Goal: Check status: Check status

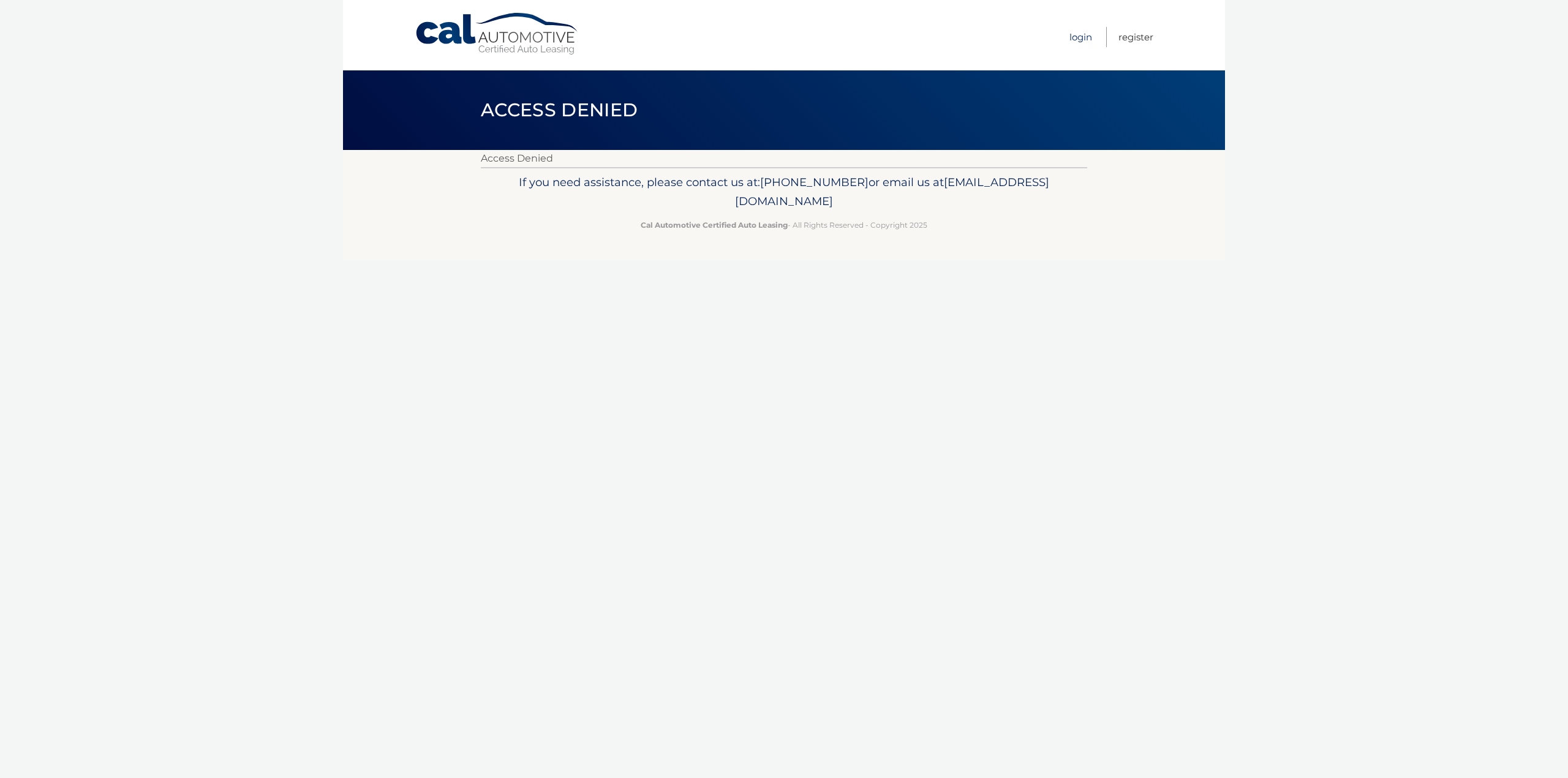
click at [1075, 36] on link "Login" at bounding box center [1081, 37] width 23 height 20
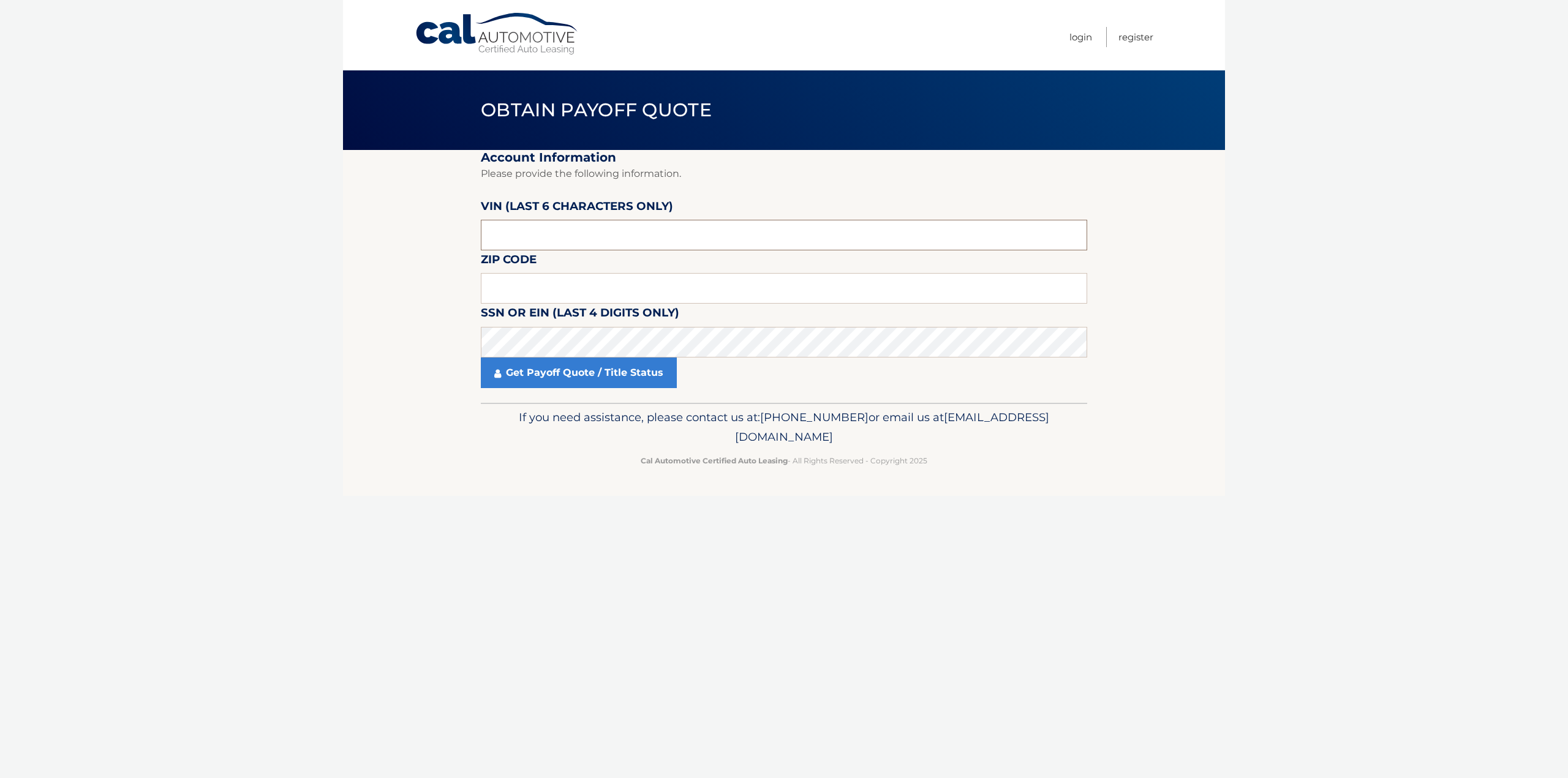
click at [585, 229] on input "text" at bounding box center [783, 235] width 606 height 31
paste input "002672"
type input "002672"
click at [532, 296] on input "text" at bounding box center [783, 289] width 606 height 31
click at [619, 369] on link "Get Payoff Quote / Title Status" at bounding box center [579, 373] width 196 height 31
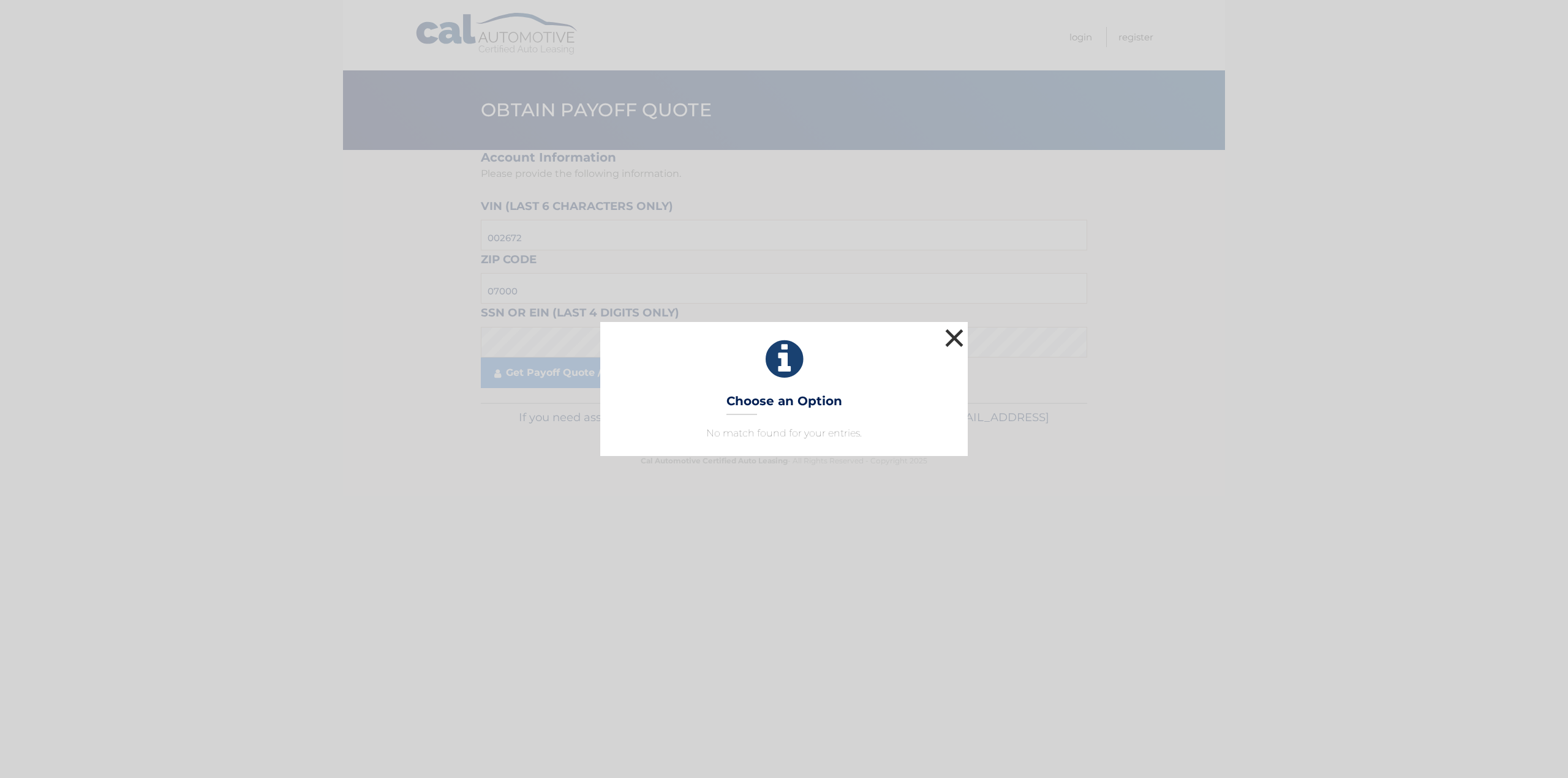
click at [956, 335] on button "×" at bounding box center [954, 338] width 25 height 25
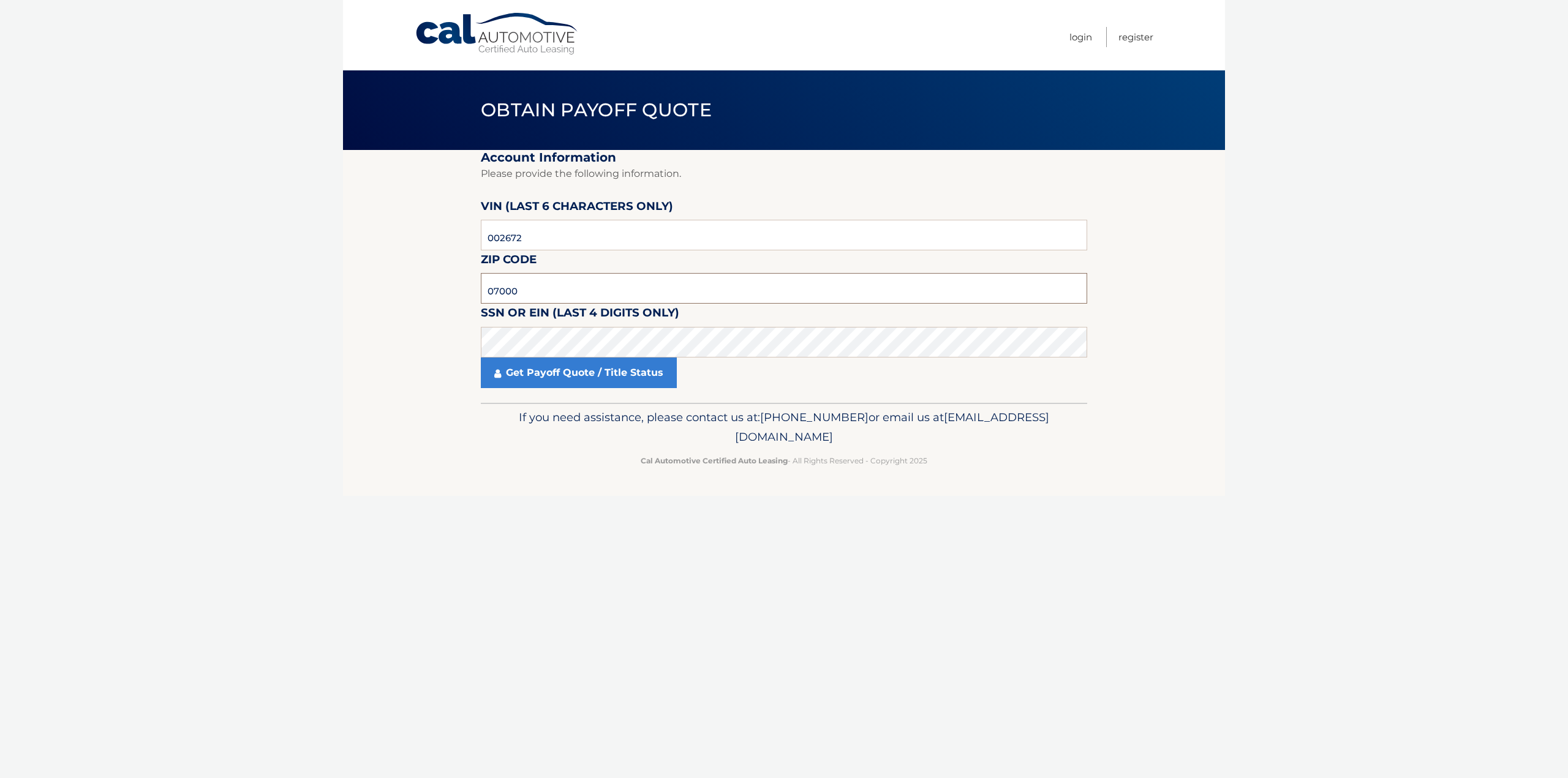
click at [540, 292] on input "07000" at bounding box center [783, 289] width 606 height 31
type input "07008"
click at [588, 367] on link "Get Payoff Quote / Title Status" at bounding box center [579, 373] width 196 height 31
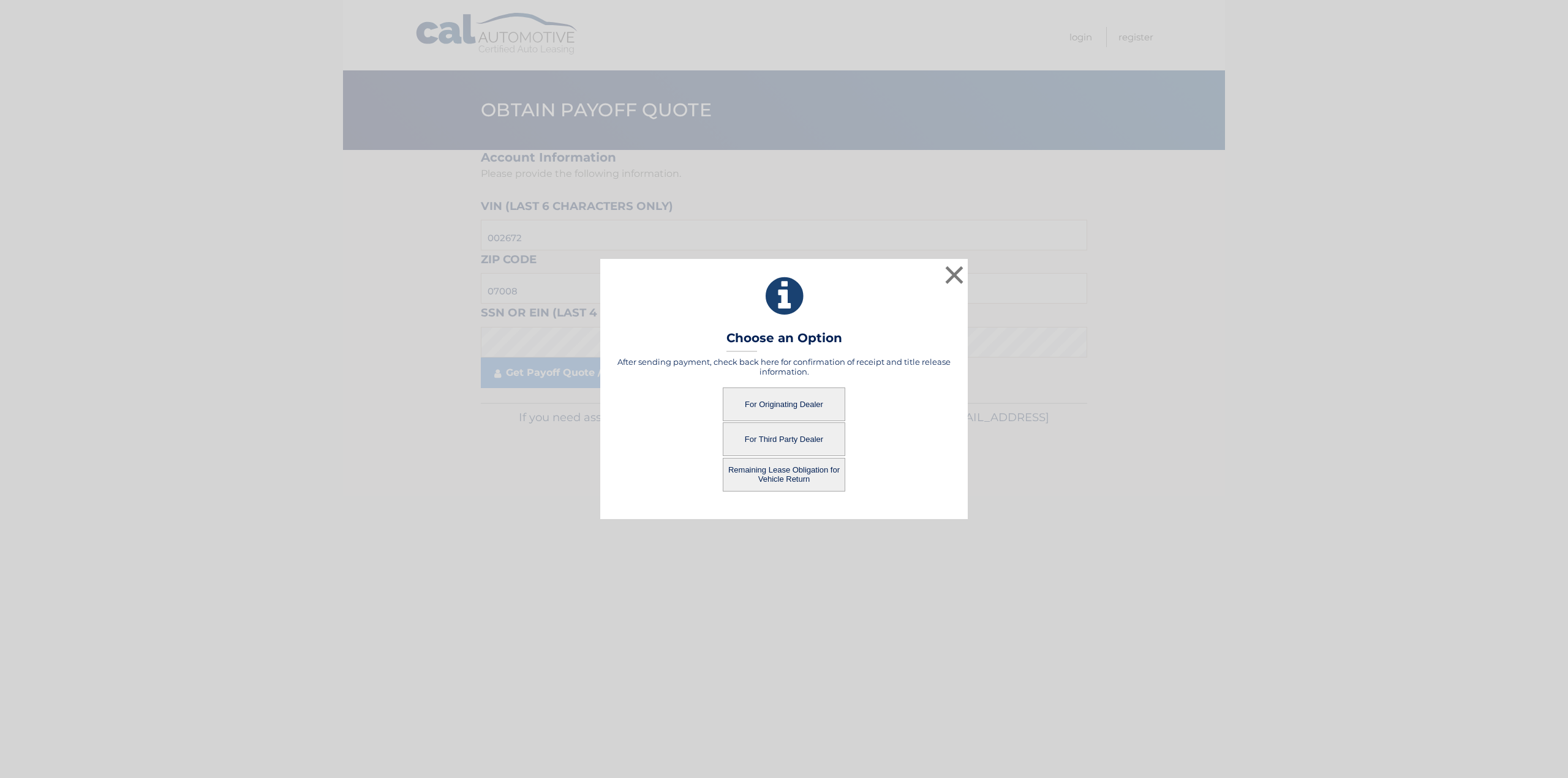
click at [799, 403] on button "For Originating Dealer" at bounding box center [784, 404] width 123 height 34
